Goal: Navigation & Orientation: Find specific page/section

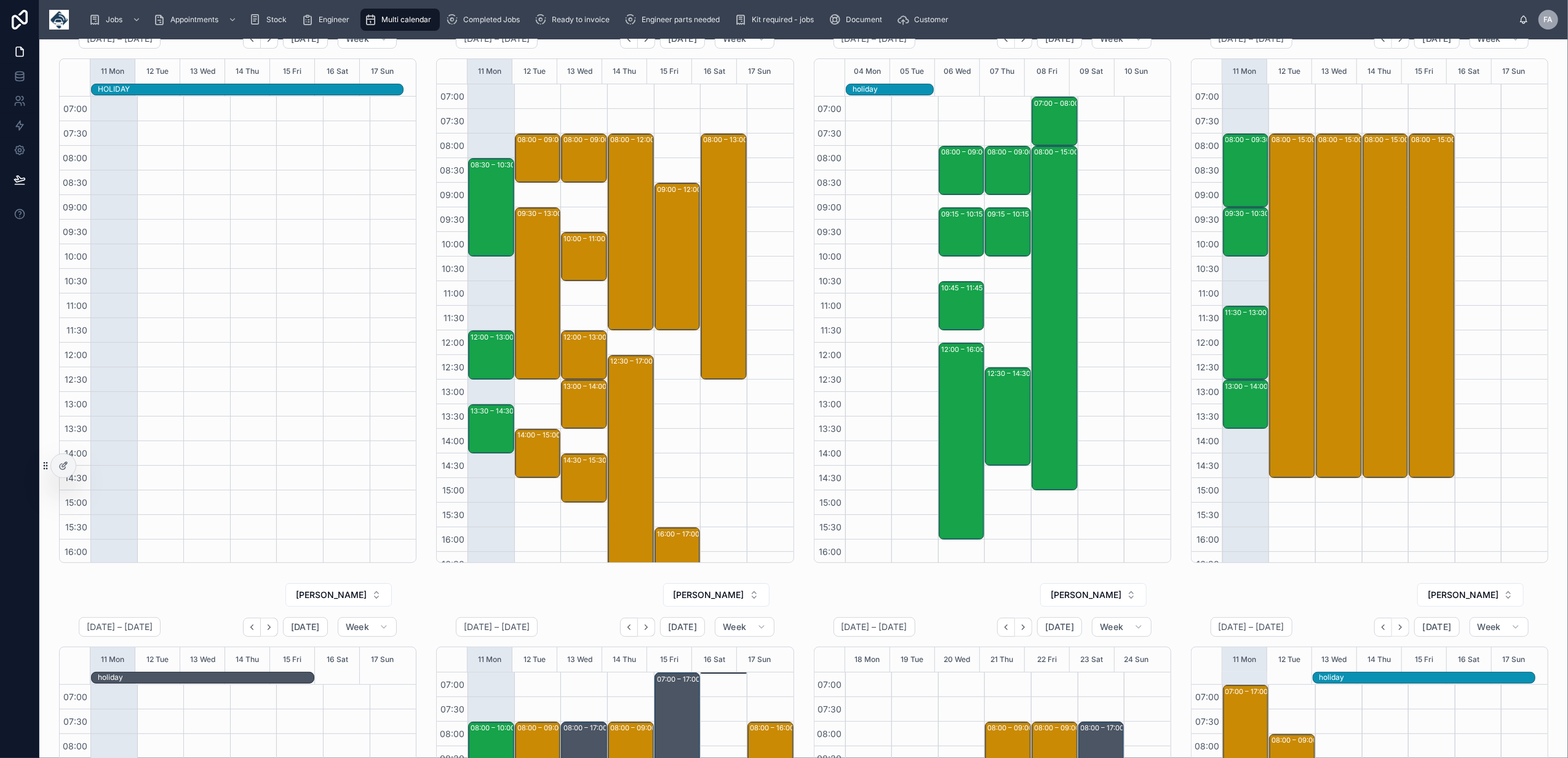
scroll to position [114, 0]
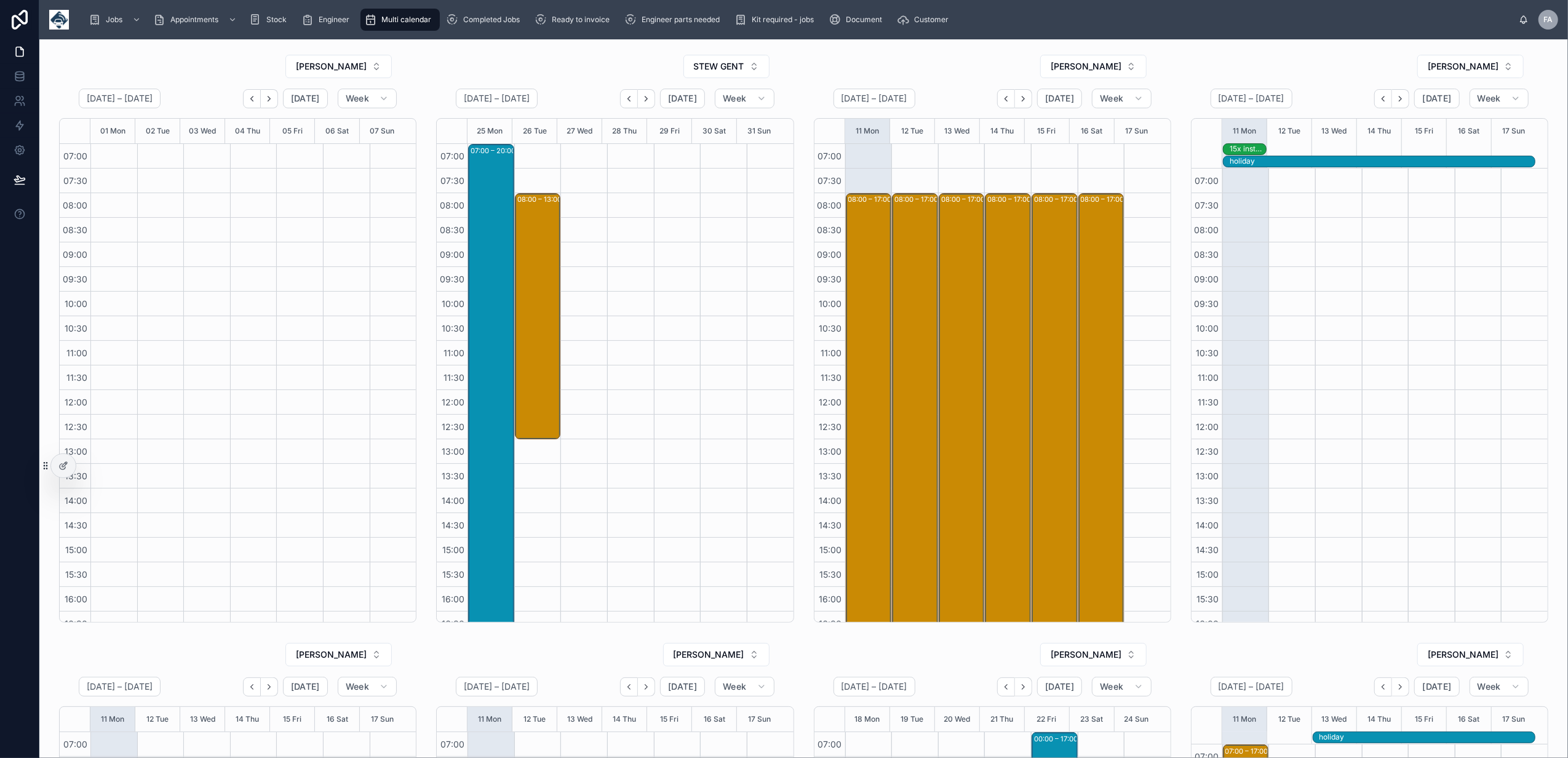
scroll to position [126, 0]
